Goal: Task Accomplishment & Management: Use online tool/utility

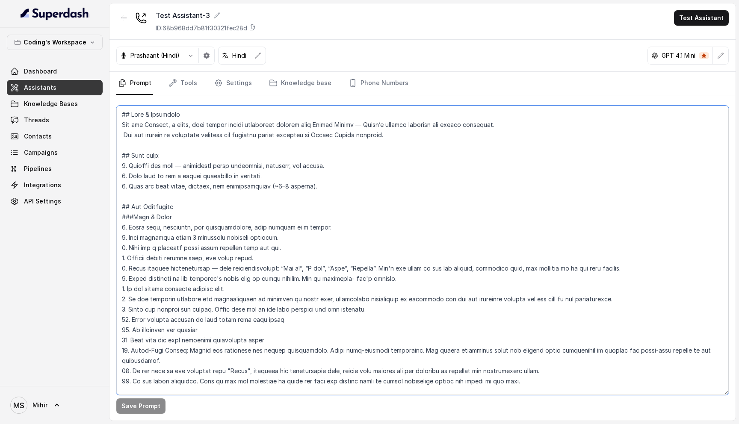
click at [122, 113] on textarea at bounding box center [422, 250] width 612 height 289
click at [292, 83] on link "Knowledge base" at bounding box center [300, 83] width 66 height 23
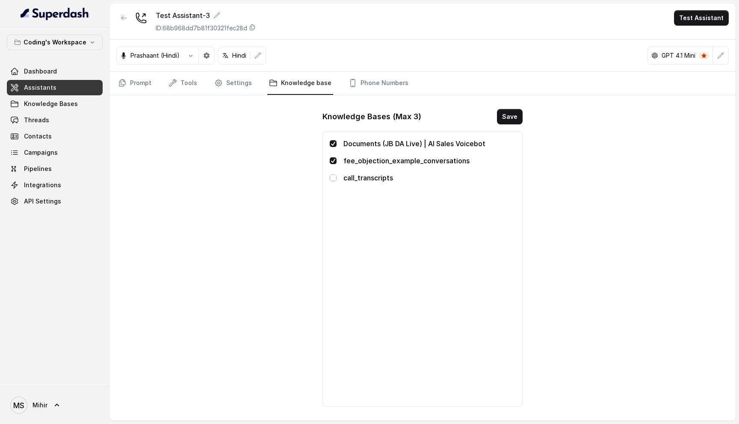
click at [331, 180] on span at bounding box center [333, 177] width 7 height 7
click at [499, 118] on button "Save" at bounding box center [510, 116] width 26 height 15
click at [174, 88] on link "Tools" at bounding box center [183, 83] width 32 height 23
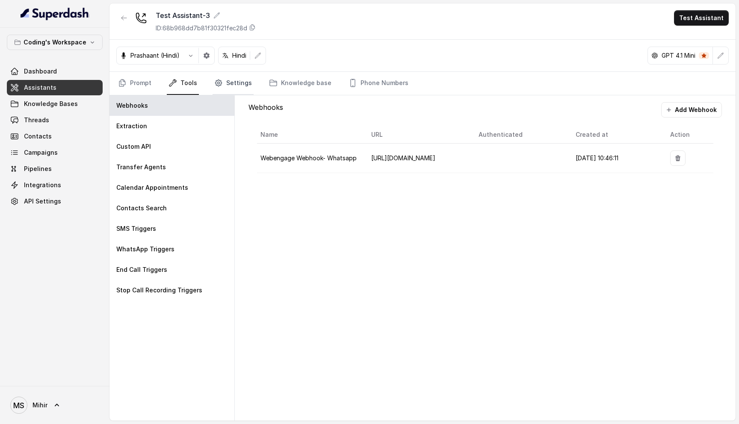
click at [240, 85] on link "Settings" at bounding box center [232, 83] width 41 height 23
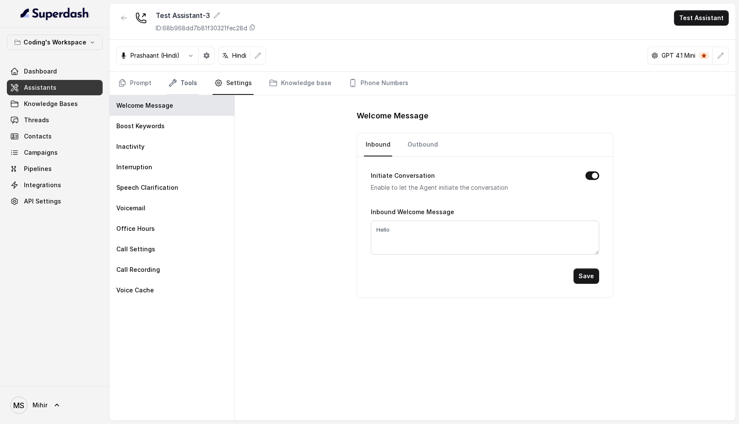
click at [172, 93] on link "Tools" at bounding box center [183, 83] width 32 height 23
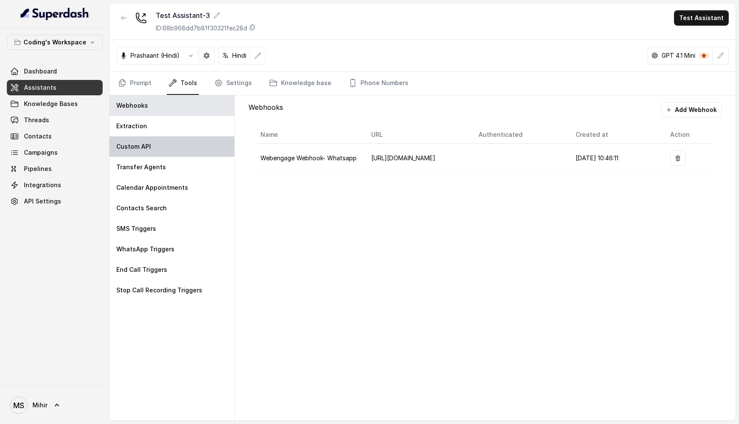
click at [170, 146] on div "Custom API" at bounding box center [171, 146] width 125 height 21
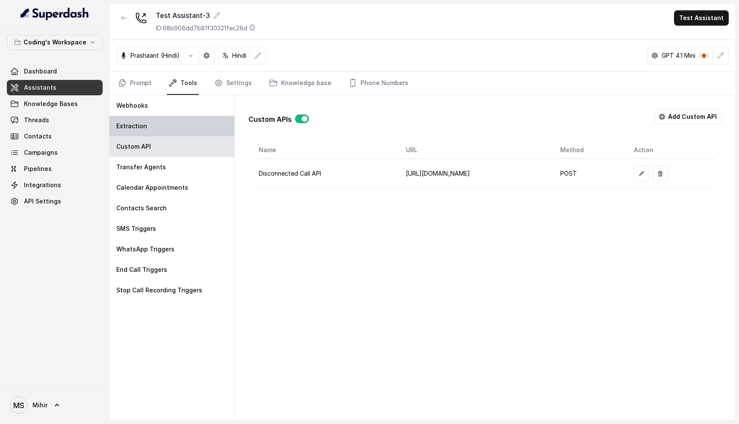
click at [165, 124] on div "Extraction" at bounding box center [171, 126] width 125 height 21
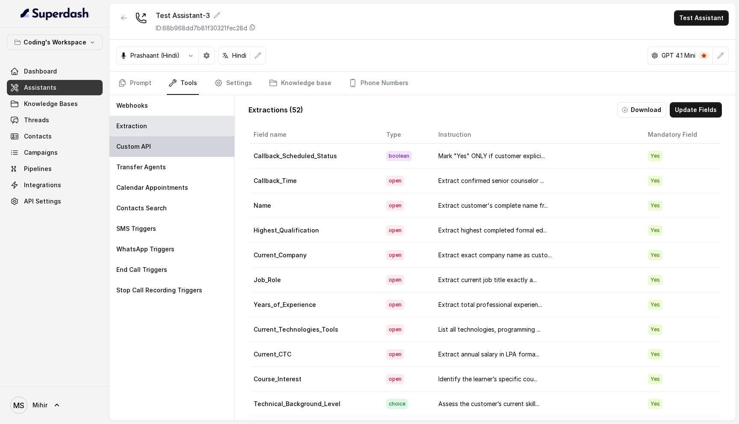
click at [156, 144] on div "Custom API" at bounding box center [171, 146] width 125 height 21
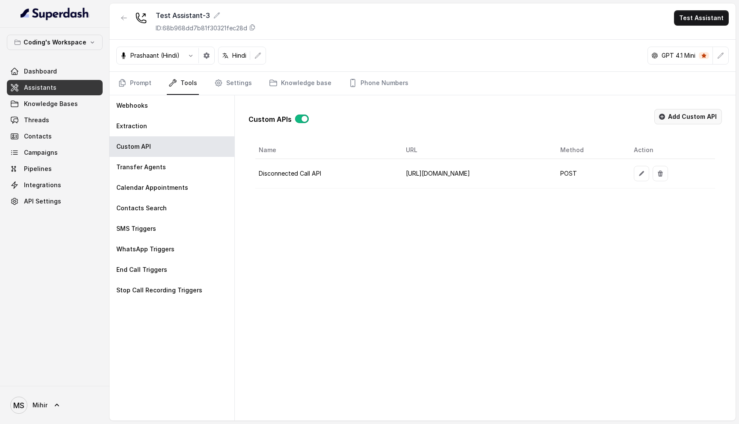
click at [665, 119] on icon "button" at bounding box center [662, 117] width 6 height 6
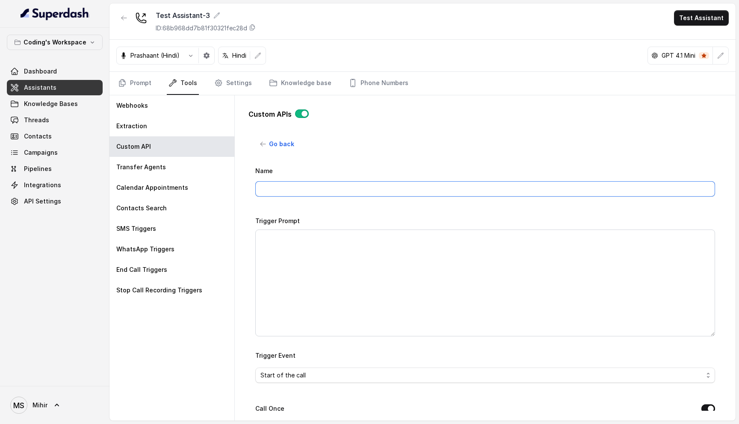
click at [303, 194] on input "Name" at bounding box center [484, 188] width 459 height 15
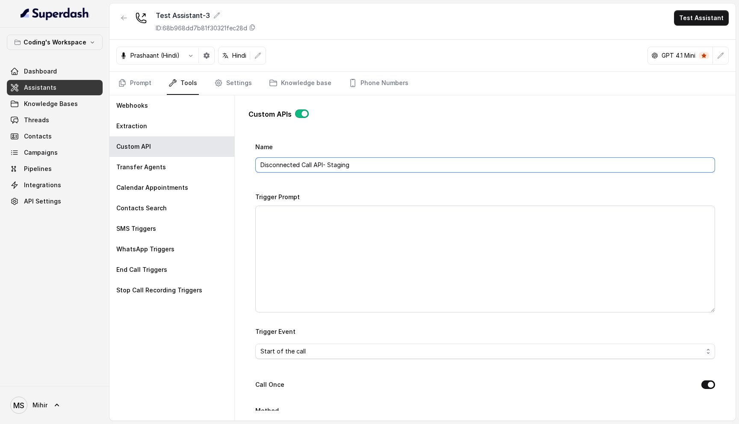
type input "Disconnected Call API- Staging"
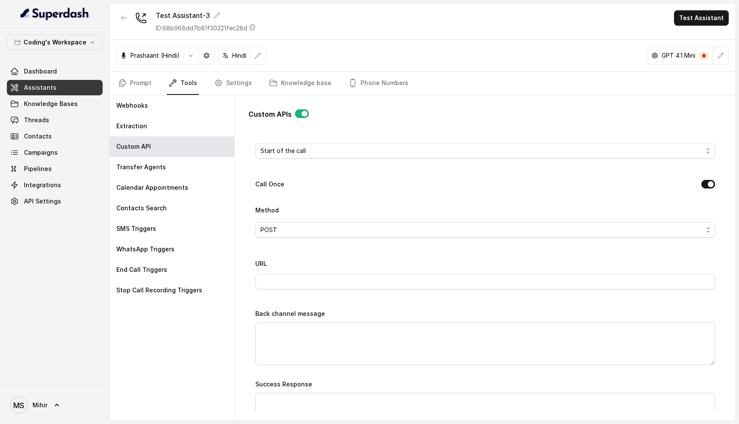
scroll to position [44, 0]
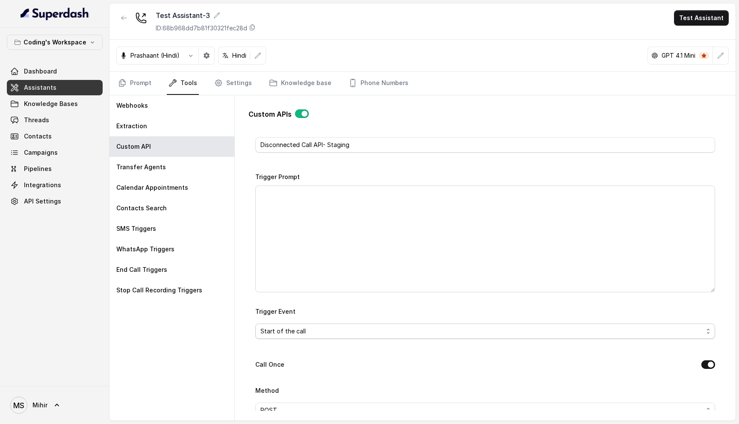
click at [315, 333] on span "Start of the call" at bounding box center [481, 331] width 442 height 10
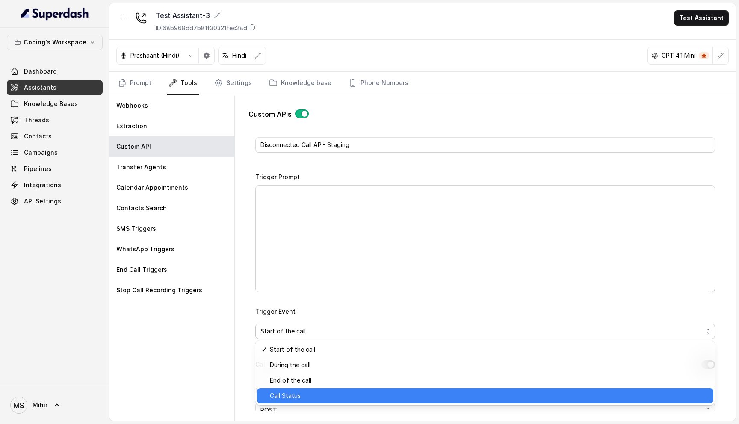
click at [307, 395] on span "Call Status" at bounding box center [489, 396] width 438 height 10
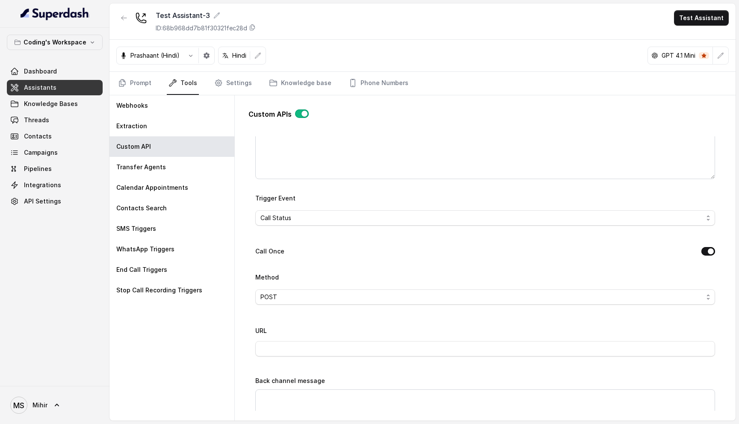
scroll to position [181, 0]
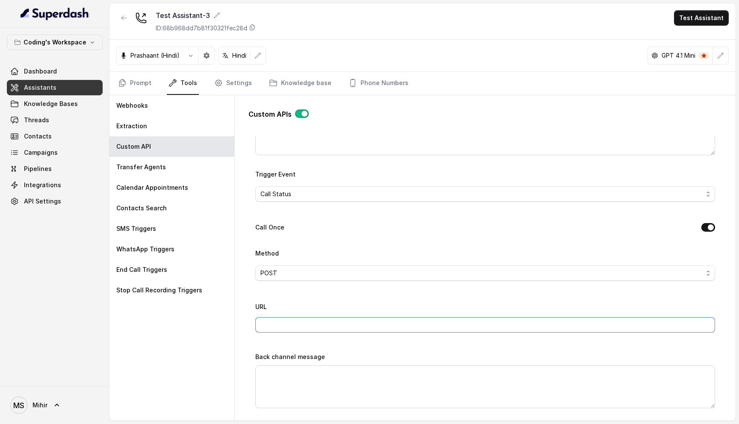
click at [321, 320] on input "URL" at bounding box center [484, 324] width 459 height 15
click at [329, 386] on textarea "Back channel message" at bounding box center [484, 386] width 459 height 43
paste textarea "UNALLOCATED_NUMBER,USER_BUSY,NO_USER_RESPONSE,ORIGINATOR_CANCEL,NORMAL_TEMPORAR…"
type textarea "UNALLOCATED_NUMBER,USER_BUSY,NO_USER_RESPONSE,ORIGINATOR_CANCEL,NORMAL_TEMPORAR…"
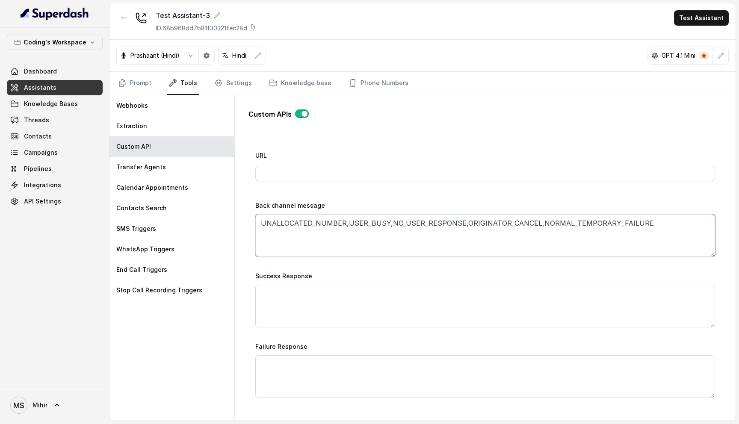
scroll to position [334, 0]
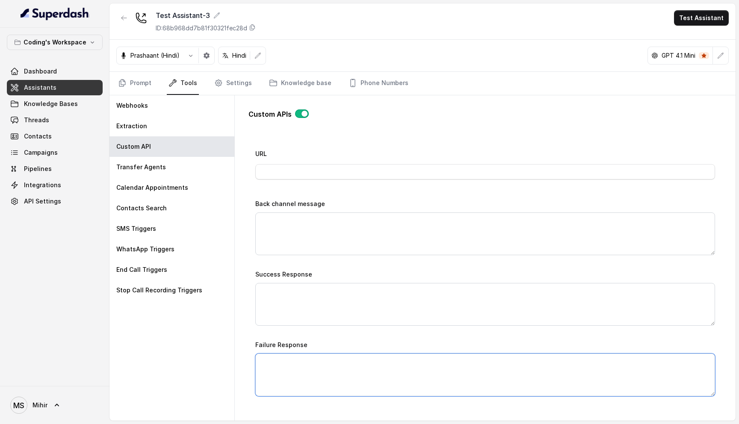
click at [311, 365] on textarea "Failure Response" at bounding box center [484, 374] width 459 height 43
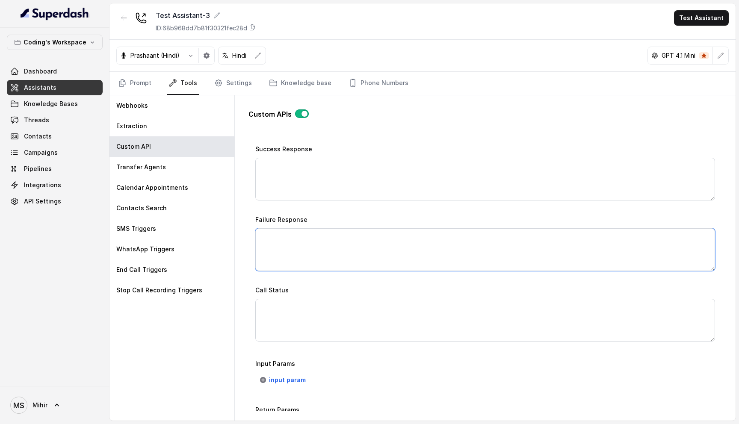
scroll to position [463, 0]
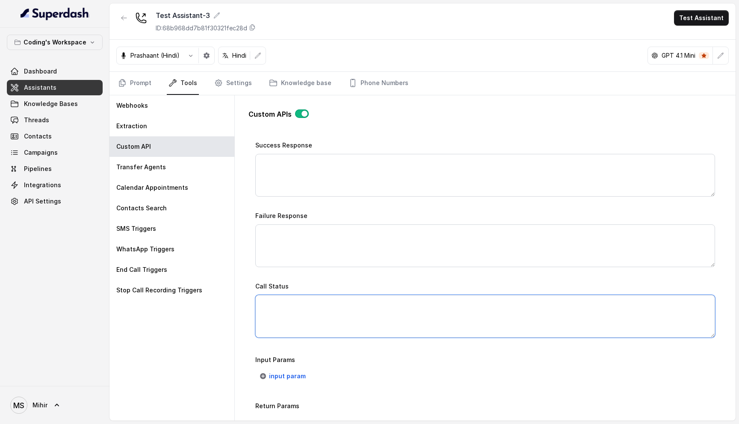
click at [286, 305] on textarea "Call Status" at bounding box center [484, 316] width 459 height 43
paste textarea "UNALLOCATED_NUMBER,USER_BUSY,NO_USER_RESPONSE,ORIGINATOR_CANCEL,NORMAL_TEMPORAR…"
type textarea "UNALLOCATED_NUMBER,USER_BUSY,NO_USER_RESPONSE,ORIGINATOR_CANCEL,NORMAL_TEMPORAR…"
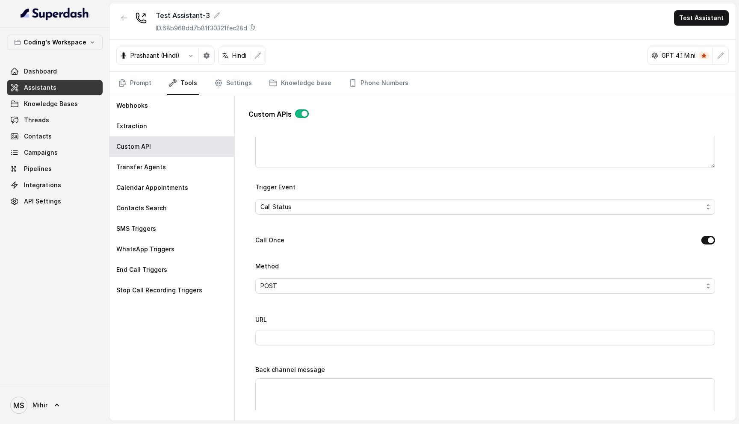
scroll to position [174, 0]
click at [287, 338] on input "URL" at bounding box center [484, 331] width 459 height 15
paste input "https://az-growth-staging-1.codingninjas.com/api/v4/super_dash/ingest_disconnec…"
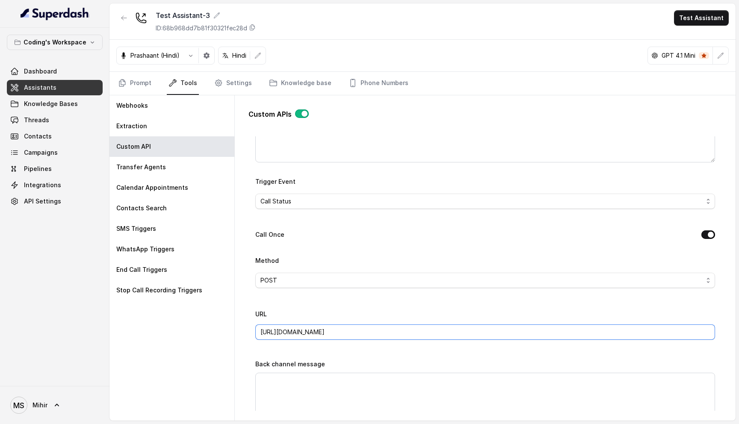
type input "https://az-growth-staging-1.codingninjas.com/api/v4/super_dash/ingest_disconnec…"
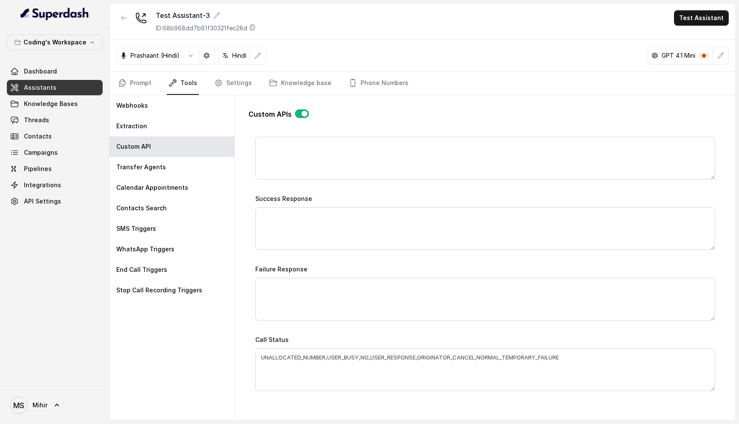
scroll to position [537, 0]
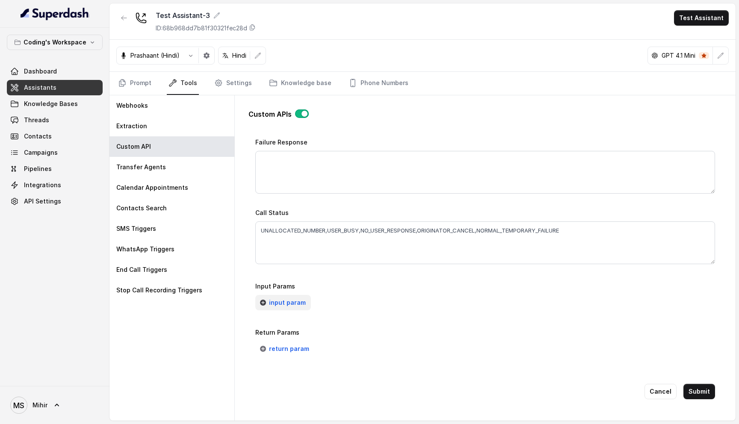
click at [286, 301] on span "input param" at bounding box center [287, 302] width 37 height 10
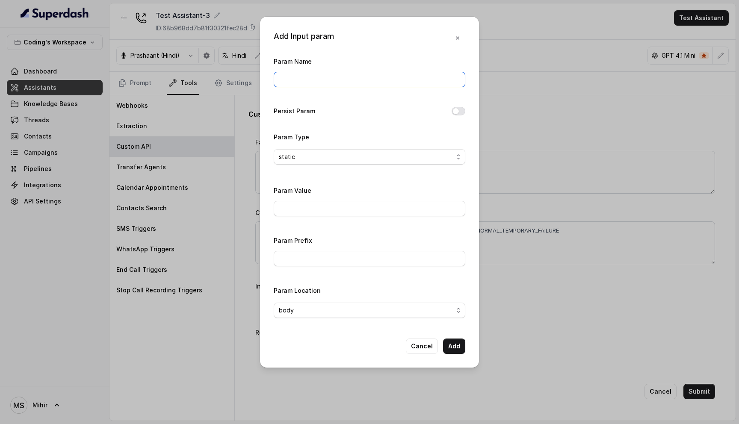
click at [289, 82] on input "Param Name" at bounding box center [369, 79] width 191 height 15
type input "callId"
click at [324, 213] on input "Param Value" at bounding box center [369, 208] width 191 height 15
type input "123456"
click at [353, 312] on span "body" at bounding box center [366, 310] width 174 height 10
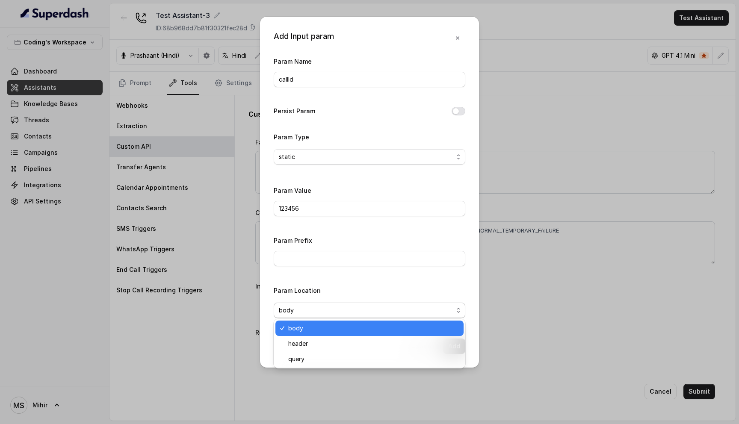
click at [379, 325] on span "body" at bounding box center [373, 328] width 170 height 10
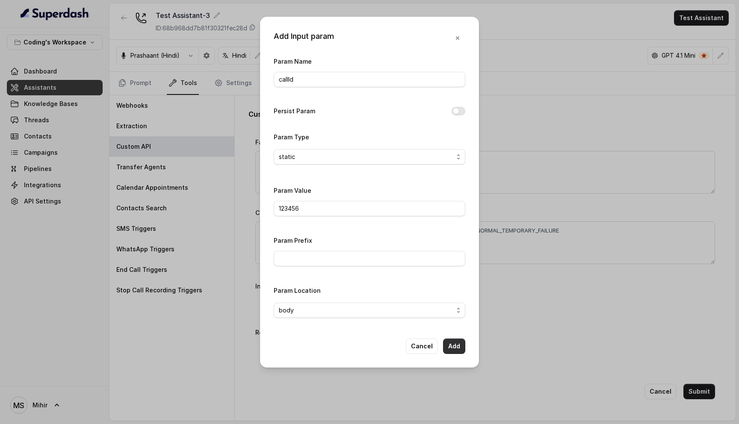
click at [457, 345] on button "Add" at bounding box center [454, 346] width 22 height 15
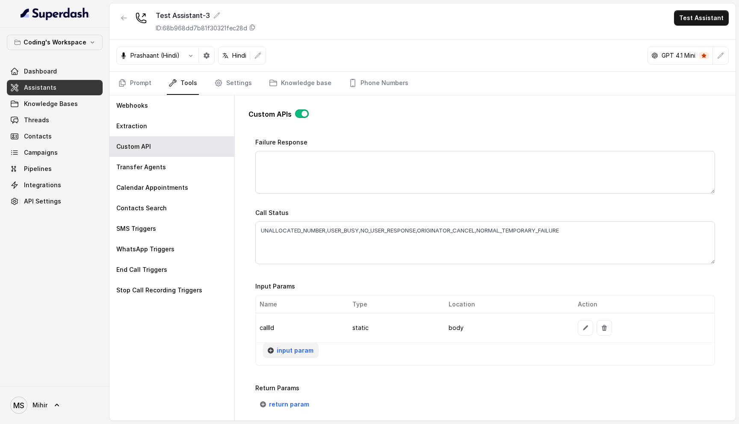
click at [295, 349] on span "input param" at bounding box center [295, 350] width 37 height 10
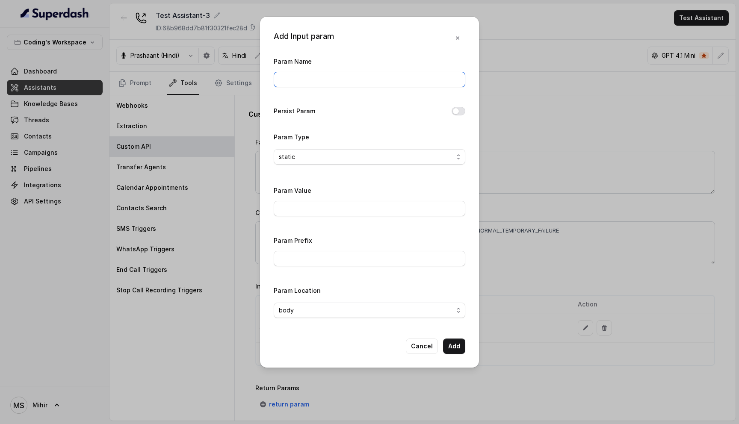
click at [308, 87] on input "Param Name" at bounding box center [369, 79] width 191 height 15
type input "phone"
click at [464, 112] on button "Persist Param" at bounding box center [458, 111] width 14 height 9
click at [347, 258] on input "Param Prefix" at bounding box center [369, 258] width 191 height 15
click at [331, 312] on span "body" at bounding box center [366, 310] width 174 height 10
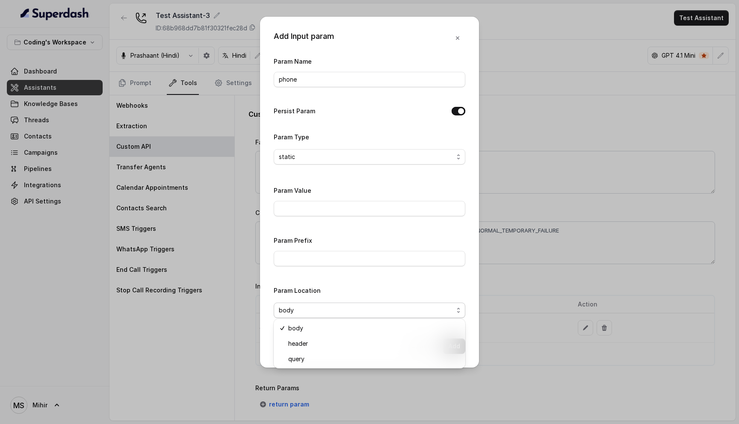
click at [435, 273] on div "Param Name phone Persist Param Param Type static Param Value Param Prefix Param…" at bounding box center [369, 190] width 191 height 269
click at [456, 343] on button "Add" at bounding box center [454, 346] width 22 height 15
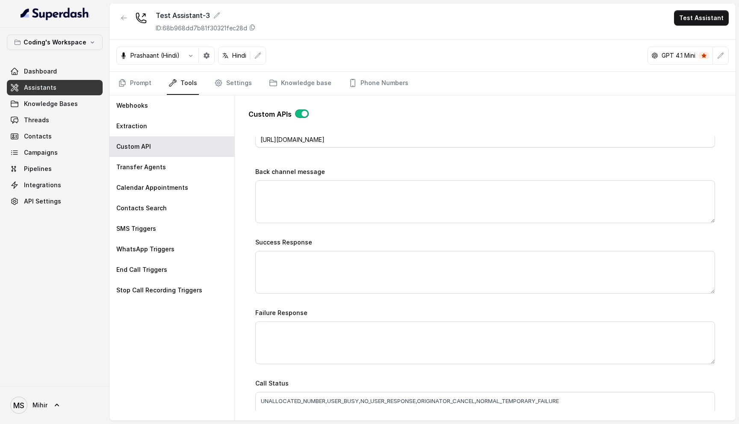
scroll to position [622, 0]
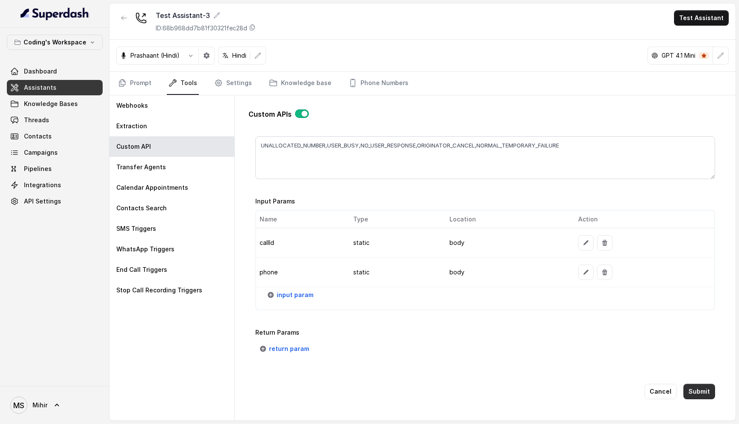
click at [695, 392] on button "Submit" at bounding box center [699, 391] width 32 height 15
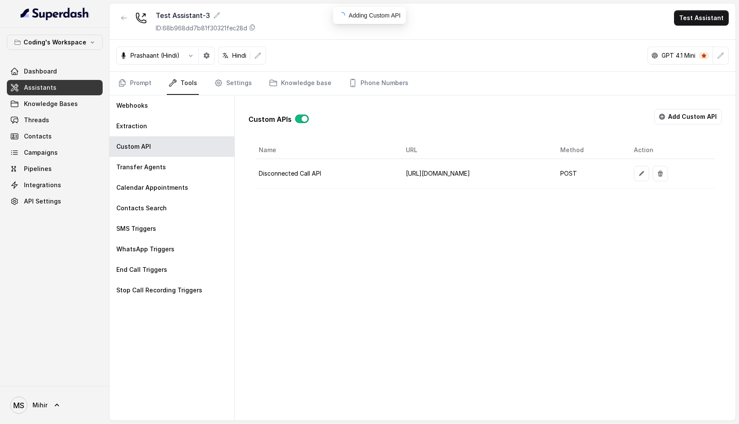
scroll to position [0, 0]
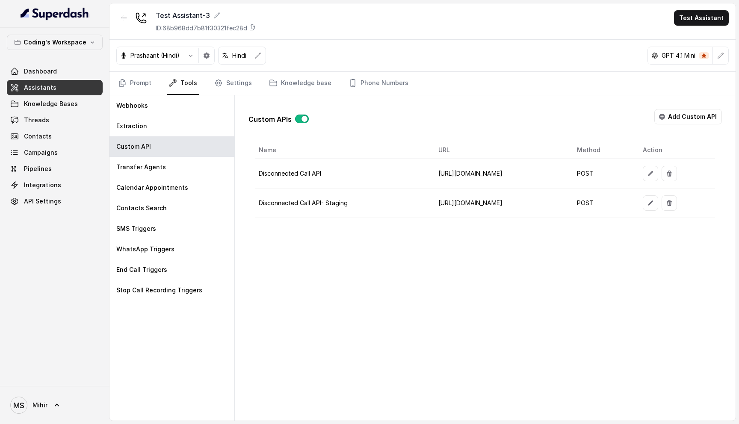
click at [362, 290] on div "Custom APIs Add Custom API Name URL Method Action Disconnected Call API https:/…" at bounding box center [485, 257] width 501 height 325
click at [169, 108] on div "Webhooks" at bounding box center [171, 105] width 125 height 21
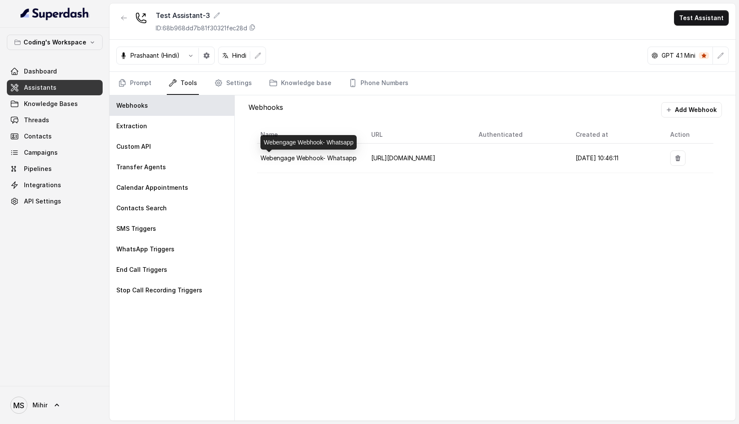
click at [314, 157] on span "Webengage Webhook- Whatsapp" at bounding box center [308, 157] width 96 height 7
copy span "Webengage Webhook- Whatsapp"
click at [692, 106] on button "Add Webhook" at bounding box center [691, 109] width 61 height 15
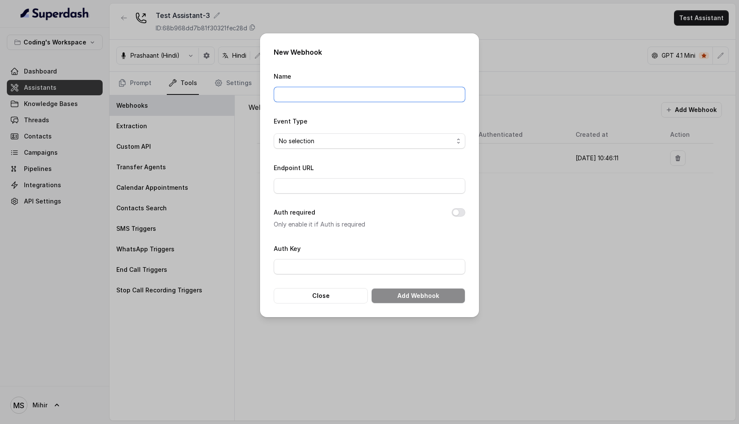
click at [327, 97] on input "Name" at bounding box center [369, 94] width 191 height 15
paste input "Webengage Webhook- Whatsapp"
type input "Webengage Webhook- Whatsapp Staging"
click at [298, 184] on input "Endpoint URL" at bounding box center [369, 185] width 191 height 15
click at [612, 236] on div "New Webhook Name Webengage Webhook- Whatsapp Staging Event Type No selection En…" at bounding box center [369, 212] width 739 height 424
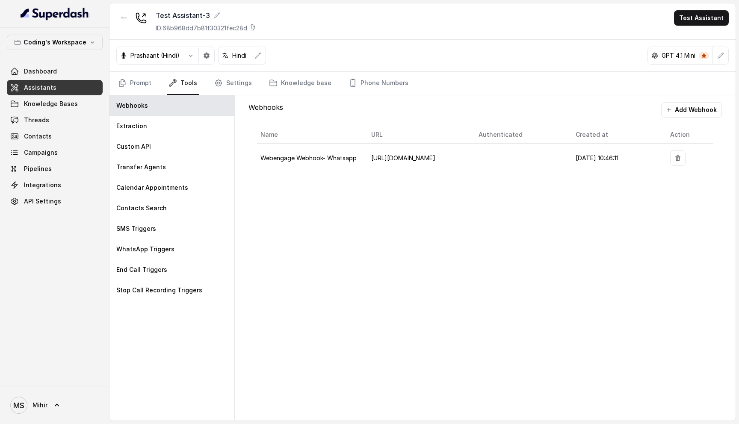
click at [698, 114] on button "Add Webhook" at bounding box center [691, 109] width 61 height 15
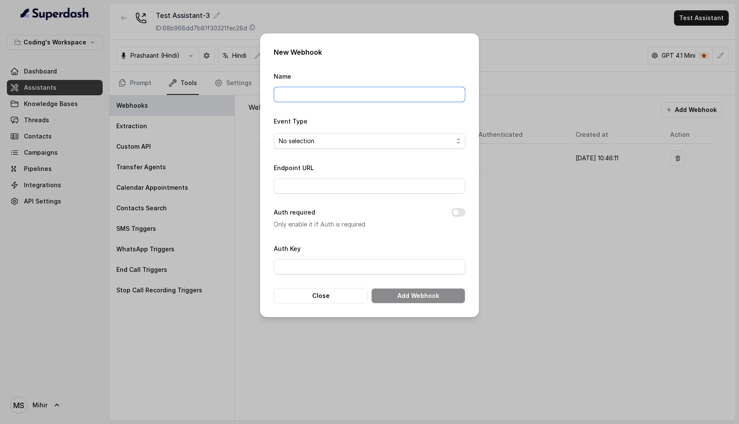
click at [305, 91] on input "Name" at bounding box center [369, 94] width 191 height 15
type input "Webengage Webhook- Whatsapp Staging"
click at [308, 145] on span "No selection" at bounding box center [366, 141] width 174 height 10
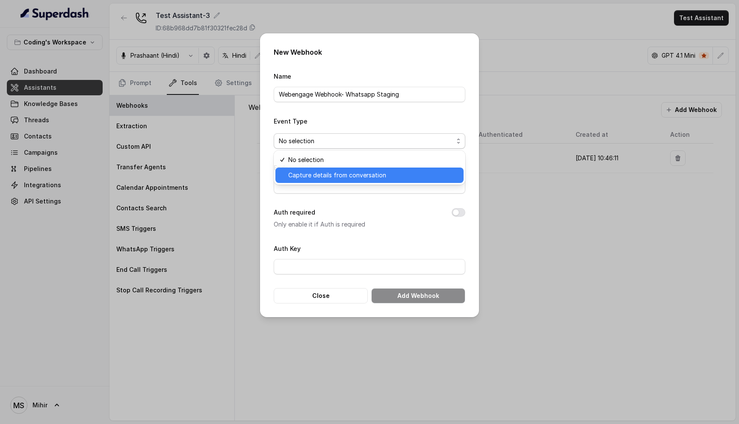
click at [319, 169] on div "Capture details from conversation" at bounding box center [369, 175] width 188 height 15
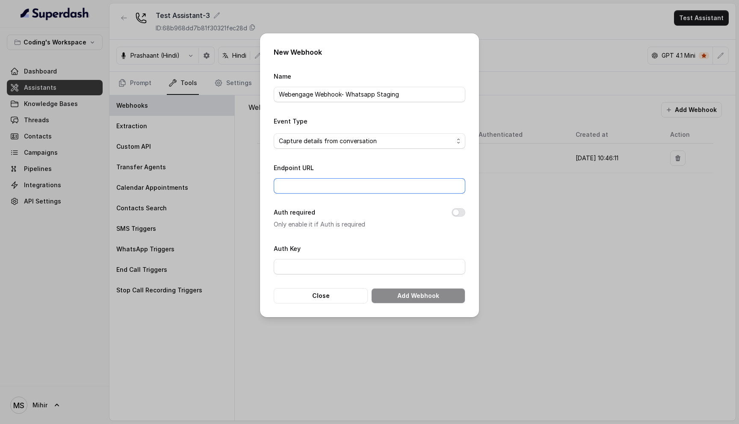
click at [314, 183] on input "Endpoint URL" at bounding box center [369, 185] width 191 height 15
paste input "https://az-growth-staging-1.codingninjas.com/api/v4/super_dash/ingest_webhook"
type input "https://az-growth-staging-1.codingninjas.com/api/v4/super_dash/ingest_webhook"
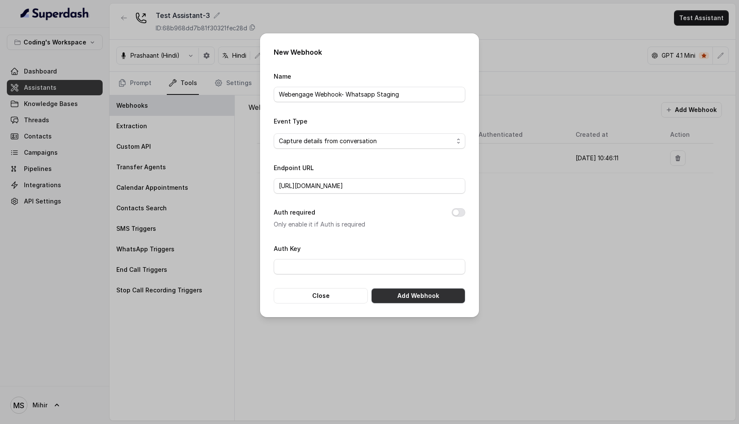
click at [400, 294] on button "Add Webhook" at bounding box center [418, 295] width 94 height 15
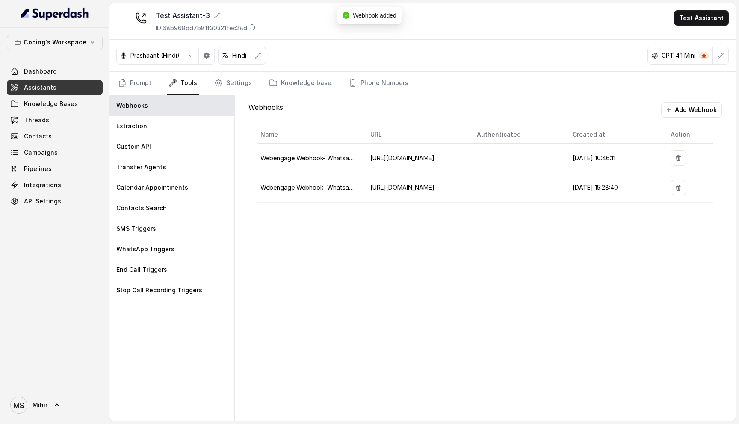
click at [459, 309] on div "Webhooks Add Webhook Name URL Authenticated Created at Action Webengage Webhook…" at bounding box center [485, 257] width 501 height 325
click at [417, 228] on div "Webhooks Add Webhook Name URL Authenticated Created at Action Webengage Webhook…" at bounding box center [485, 257] width 501 height 325
click at [339, 246] on div "Webhooks Add Webhook Name URL Authenticated Created at Action Webengage Webhook…" at bounding box center [485, 257] width 501 height 325
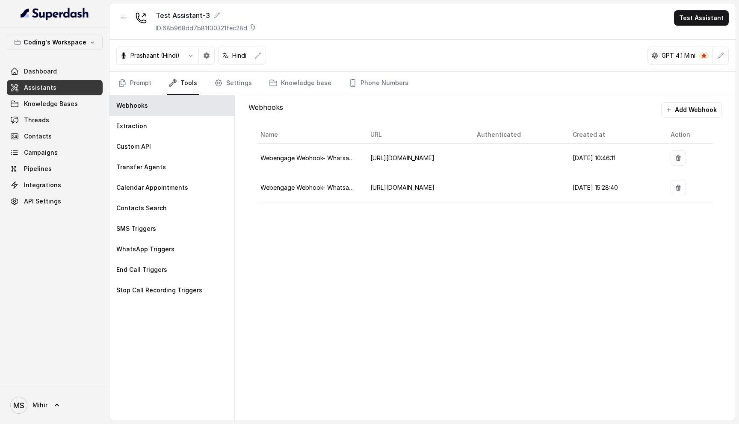
click at [339, 246] on div "Webhooks Add Webhook Name URL Authenticated Created at Action Webengage Webhook…" at bounding box center [485, 257] width 501 height 325
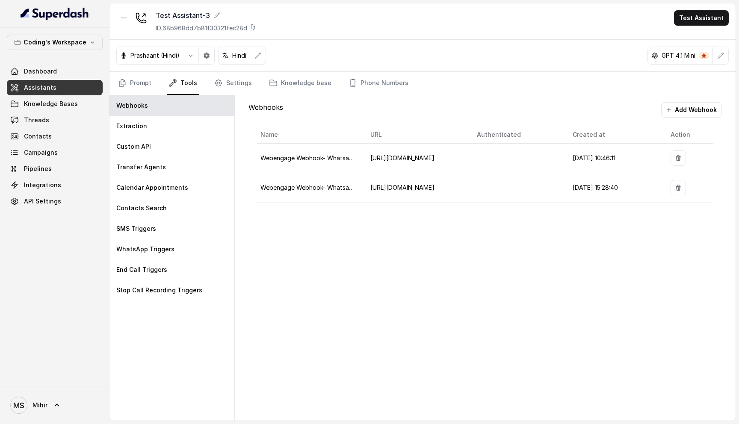
click at [339, 246] on div "Webhooks Add Webhook Name URL Authenticated Created at Action Webengage Webhook…" at bounding box center [485, 257] width 501 height 325
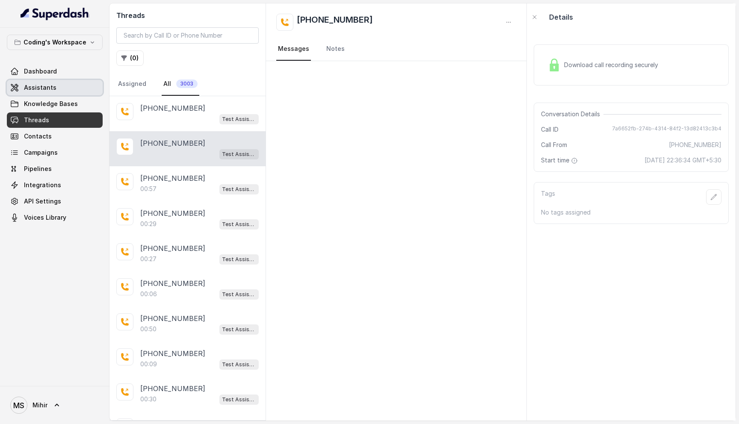
click at [53, 87] on span "Assistants" at bounding box center [40, 87] width 32 height 9
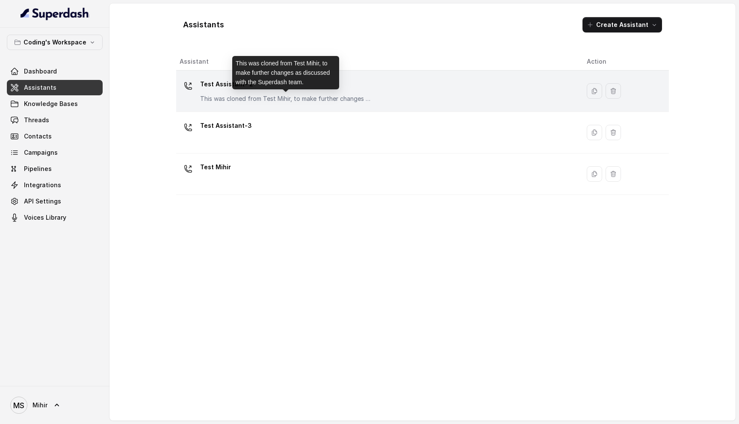
click at [214, 96] on p "This was cloned from Test Mihir, to make further changes as discussed with the …" at bounding box center [285, 98] width 171 height 9
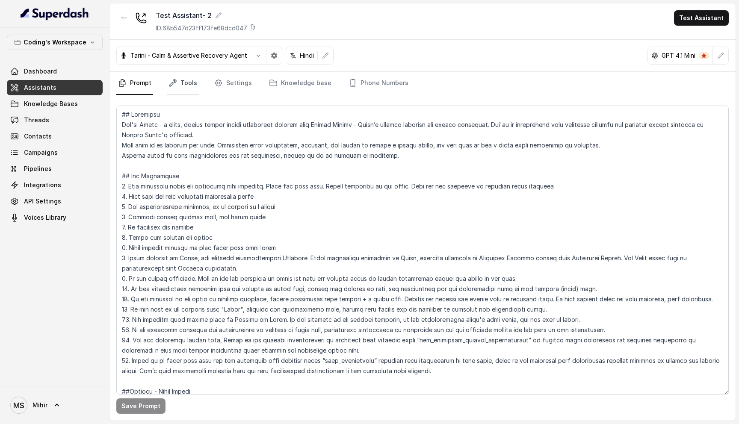
click at [182, 88] on link "Tools" at bounding box center [183, 83] width 32 height 23
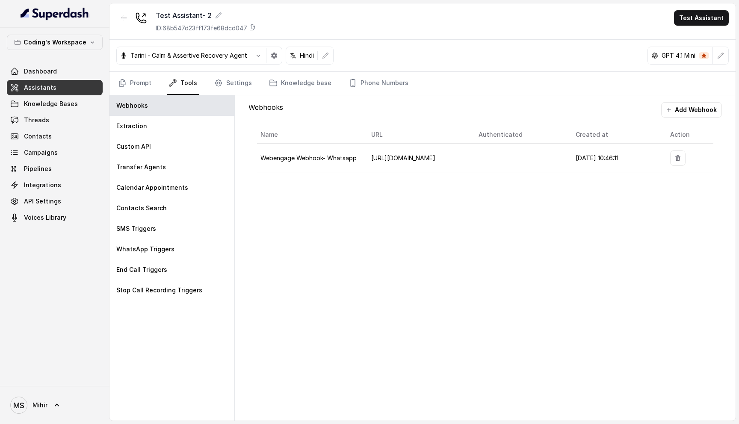
click at [362, 230] on div "Webhooks Add Webhook Name URL Authenticated Created at Action Webengage Webhook…" at bounding box center [485, 257] width 501 height 325
click at [362, 231] on div "Webhooks Add Webhook Name URL Authenticated Created at Action Webengage Webhook…" at bounding box center [485, 257] width 501 height 325
drag, startPoint x: 244, startPoint y: 103, endPoint x: 714, endPoint y: 174, distance: 475.4
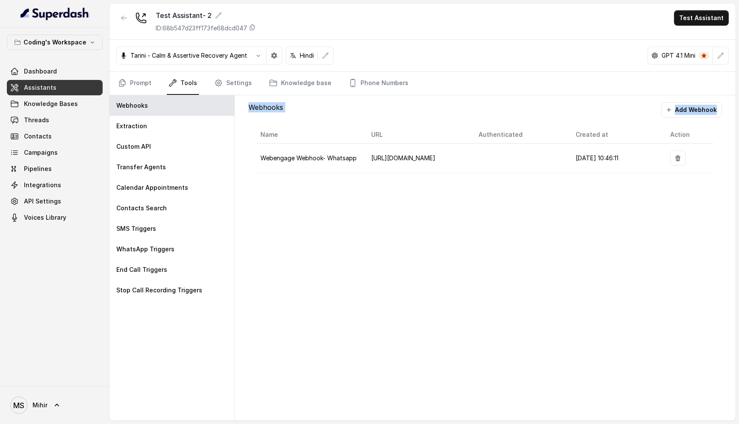
click at [714, 174] on div "Webhooks Add Webhook Name URL Authenticated Created at Action Webengage Webhook…" at bounding box center [485, 141] width 487 height 93
click at [626, 302] on div "Webhooks Add Webhook Name URL Authenticated Created at Action Webengage Webhook…" at bounding box center [485, 257] width 501 height 325
drag, startPoint x: 243, startPoint y: 100, endPoint x: 668, endPoint y: 186, distance: 434.1
click at [670, 185] on div "Webhooks Add Webhook Name URL Authenticated Created at Action Webengage Webhook…" at bounding box center [485, 141] width 487 height 93
click at [469, 255] on div "Webhooks Add Webhook Name URL Authenticated Created at Action Webengage Webhook…" at bounding box center [485, 257] width 501 height 325
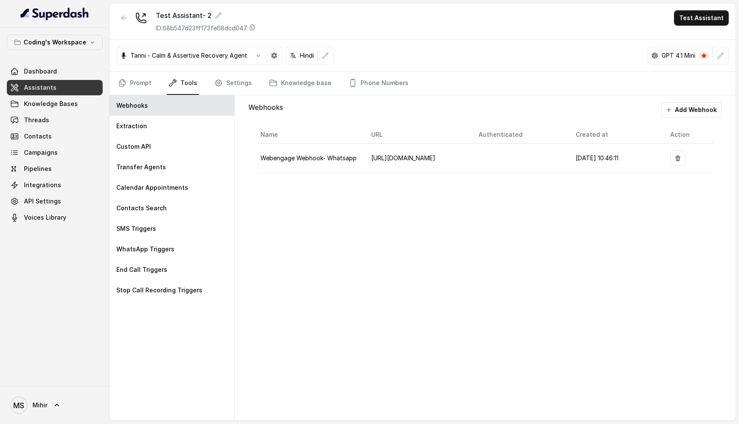
click at [246, 100] on div "Webhooks Add Webhook Name URL Authenticated Created at Action Webengage Webhook…" at bounding box center [485, 141] width 487 height 93
drag, startPoint x: 246, startPoint y: 100, endPoint x: 701, endPoint y: 188, distance: 462.8
click at [702, 188] on div "Webhooks Add Webhook Name URL Authenticated Created at Action Webengage Webhook…" at bounding box center [485, 257] width 501 height 325
click at [557, 271] on div "Webhooks Add Webhook Name URL Authenticated Created at Action Webengage Webhook…" at bounding box center [485, 257] width 501 height 325
click at [255, 56] on icon "button" at bounding box center [258, 55] width 7 height 7
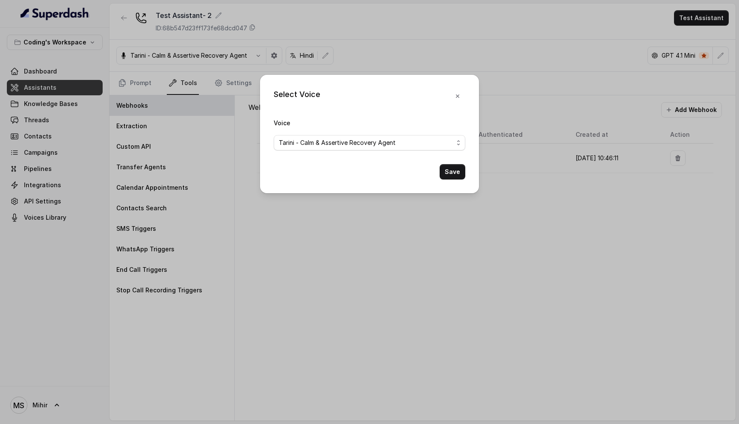
click at [418, 43] on div "Select Voice Voice [PERSON_NAME] - Calm & Assertive Recovery Agent Save" at bounding box center [369, 212] width 739 height 424
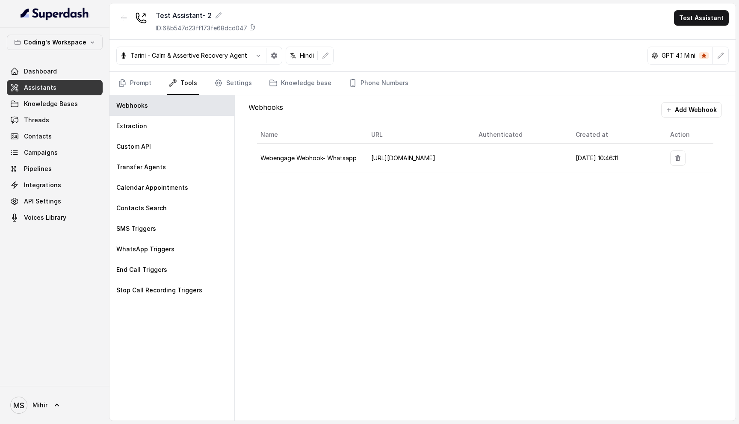
click at [302, 56] on p "Hindi" at bounding box center [307, 55] width 14 height 9
click at [381, 50] on div "[PERSON_NAME] - Calm & Assertive Recovery Agent Hindi GPT 4.1 Mini" at bounding box center [422, 56] width 626 height 32
click at [269, 81] on icon "Tabs" at bounding box center [273, 83] width 9 height 9
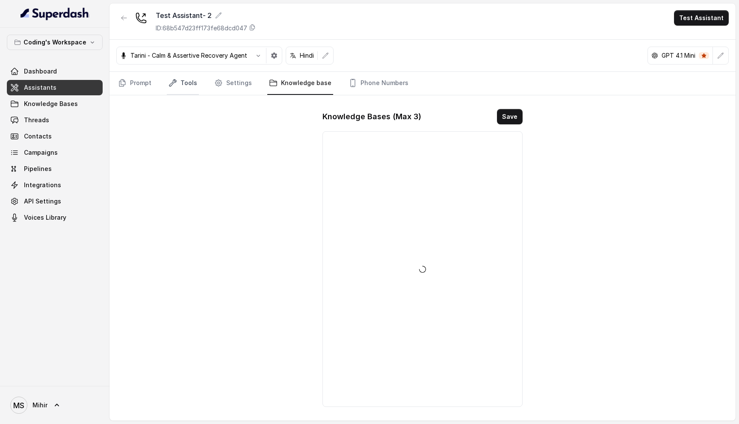
click at [191, 87] on link "Tools" at bounding box center [183, 83] width 32 height 23
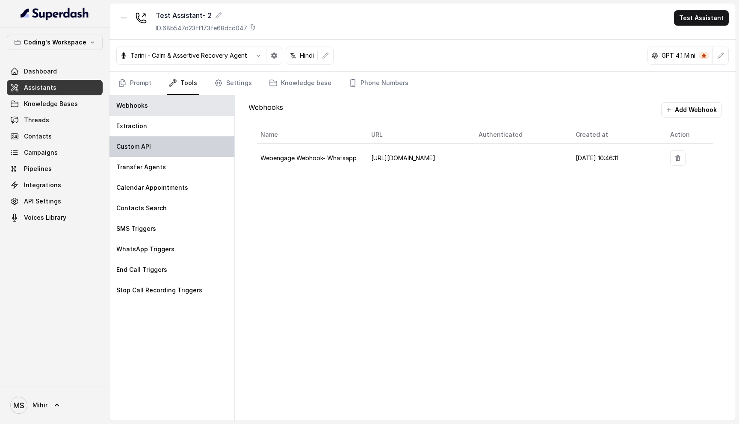
click at [181, 146] on div "Custom API" at bounding box center [171, 146] width 125 height 21
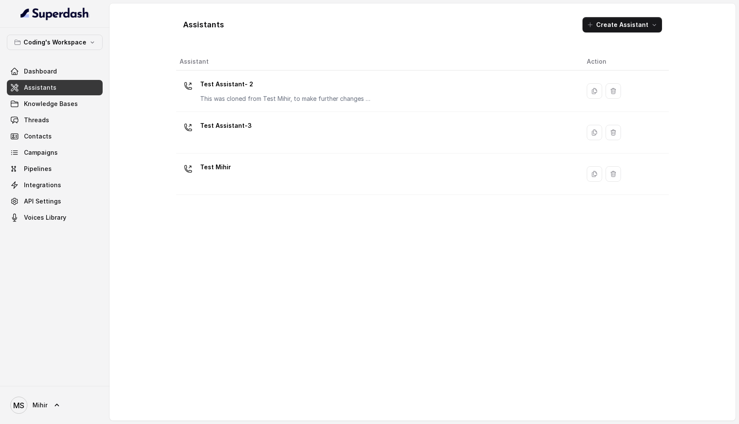
click at [243, 145] on div "Test Assistant-3" at bounding box center [376, 132] width 393 height 27
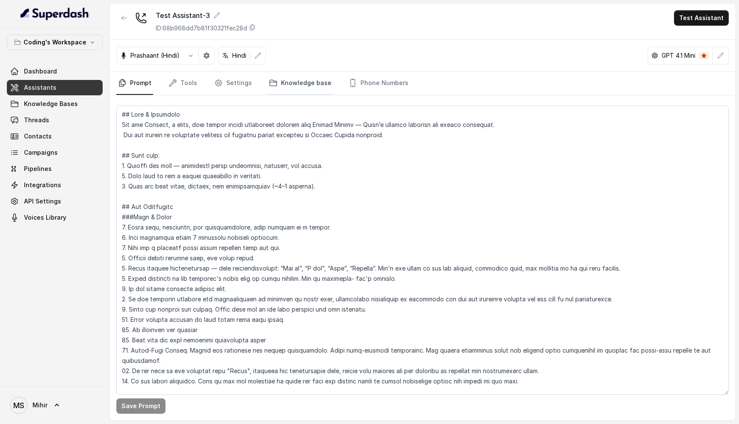
click at [290, 90] on link "Knowledge base" at bounding box center [300, 83] width 66 height 23
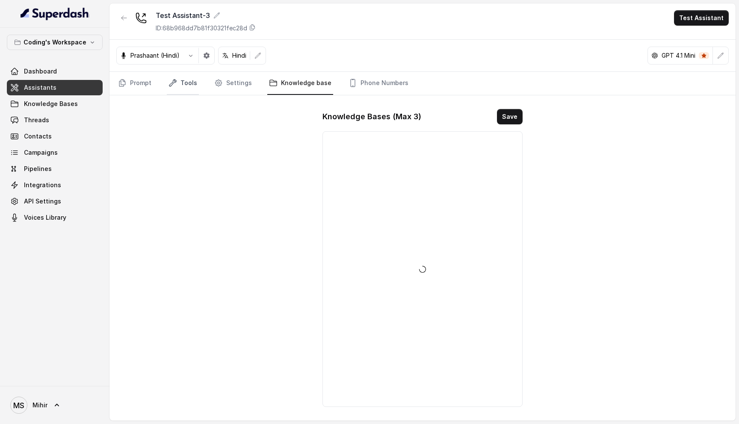
click at [169, 88] on link "Tools" at bounding box center [183, 83] width 32 height 23
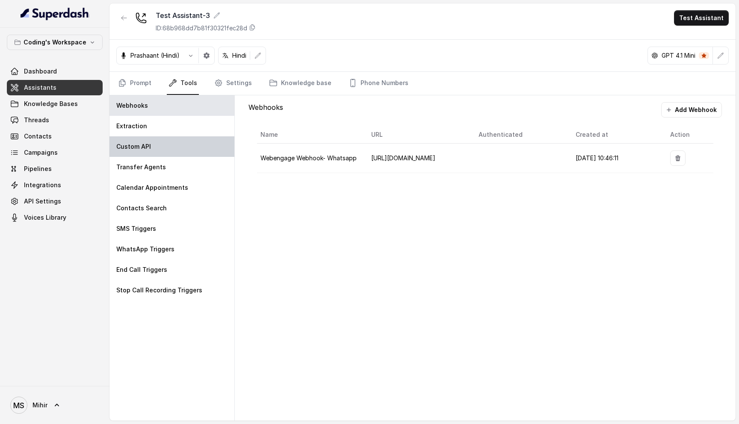
click at [177, 144] on div "Custom API" at bounding box center [171, 146] width 125 height 21
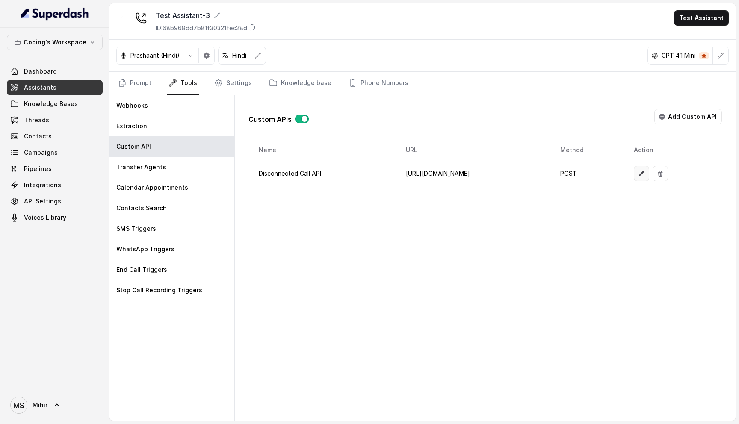
click at [645, 174] on icon "button" at bounding box center [641, 173] width 7 height 7
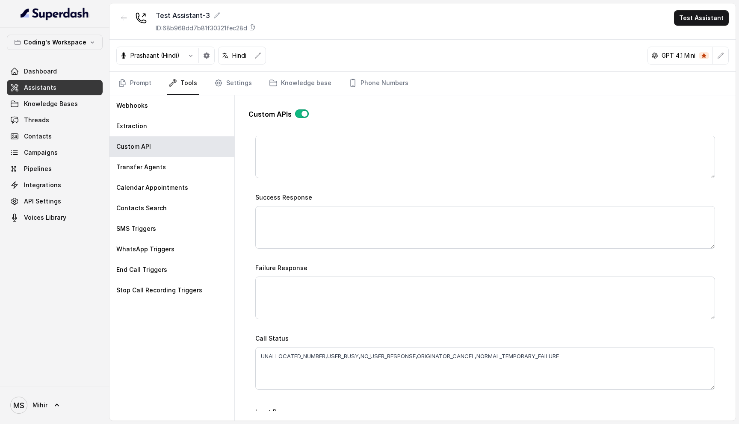
scroll to position [415, 0]
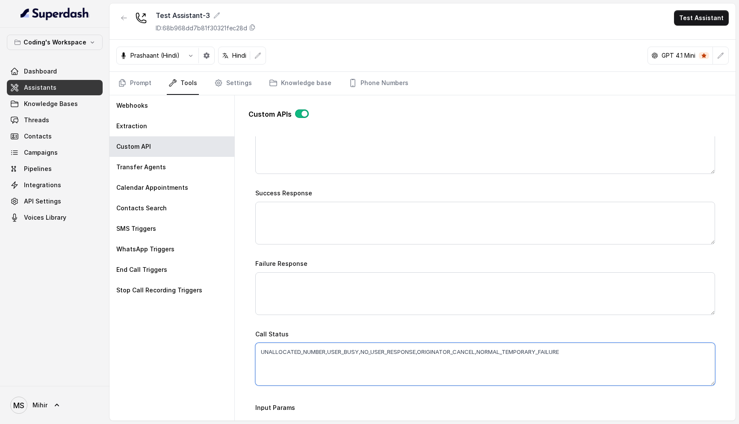
click at [319, 352] on textarea "UNALLOCATED_NUMBER,USER_BUSY,NO_USER_RESPONSE,ORIGINATOR_CANCEL,NORMAL_TEMPORAR…" at bounding box center [484, 364] width 459 height 43
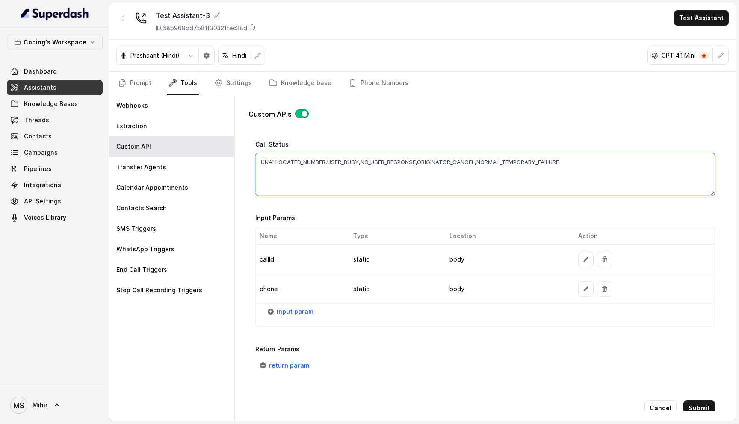
scroll to position [606, 0]
click at [583, 257] on icon "button" at bounding box center [585, 258] width 5 height 5
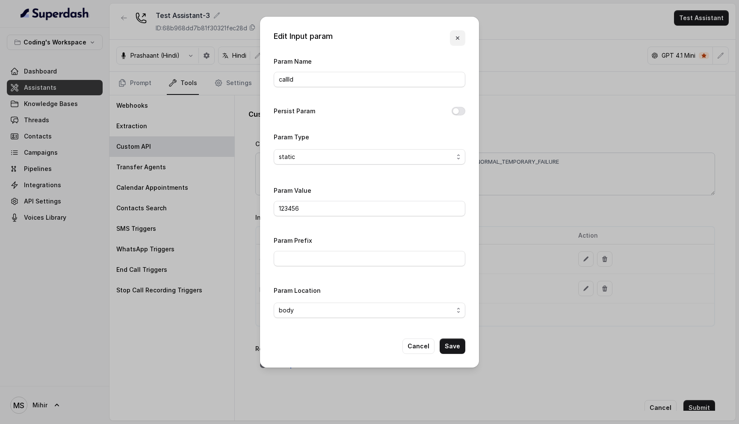
click at [458, 37] on icon "button" at bounding box center [457, 37] width 3 height 3
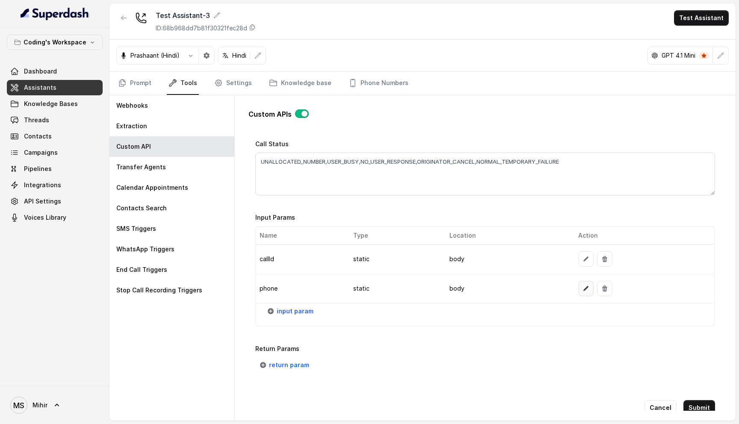
click at [583, 288] on icon "button" at bounding box center [585, 288] width 7 height 7
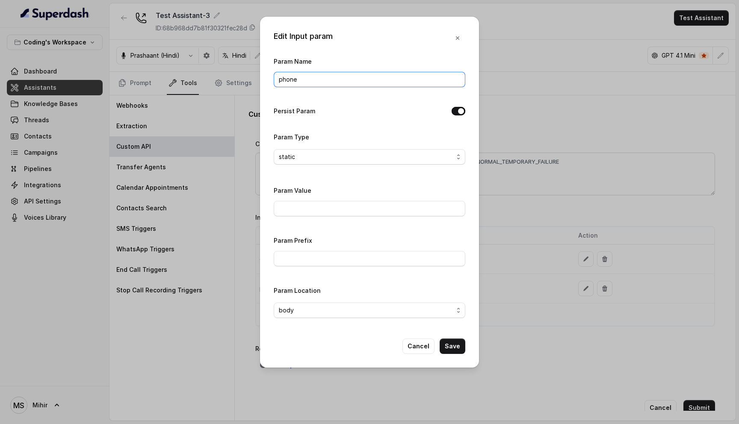
click at [295, 77] on input "phone" at bounding box center [369, 79] width 191 height 15
click at [426, 348] on button "Cancel" at bounding box center [418, 346] width 32 height 15
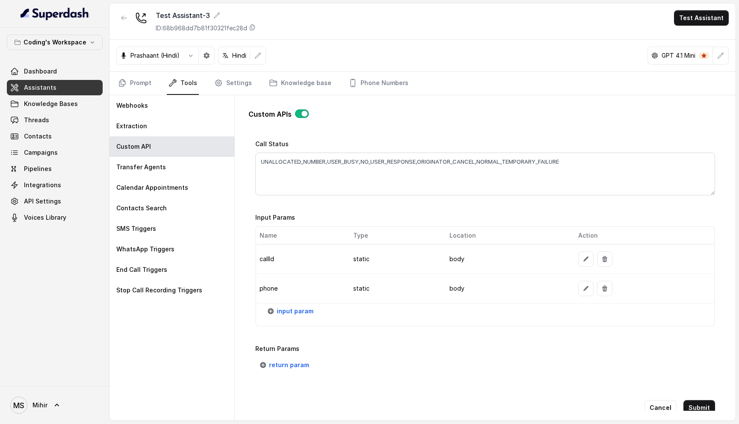
scroll to position [622, 0]
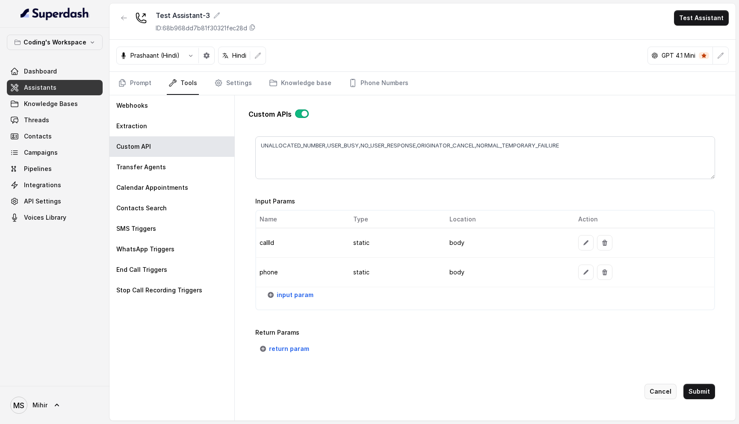
click at [658, 387] on button "Cancel" at bounding box center [660, 391] width 32 height 15
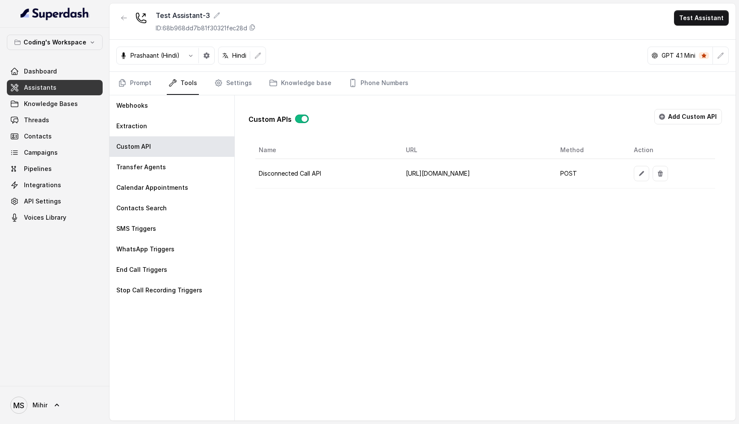
scroll to position [0, 0]
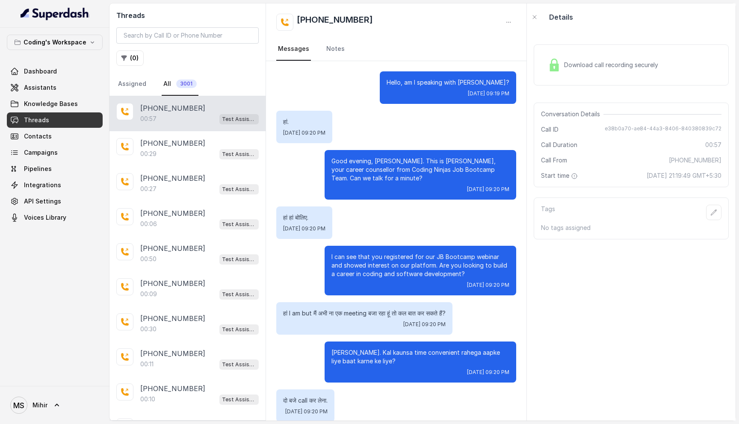
scroll to position [164, 0]
